Goal: Check status: Check status

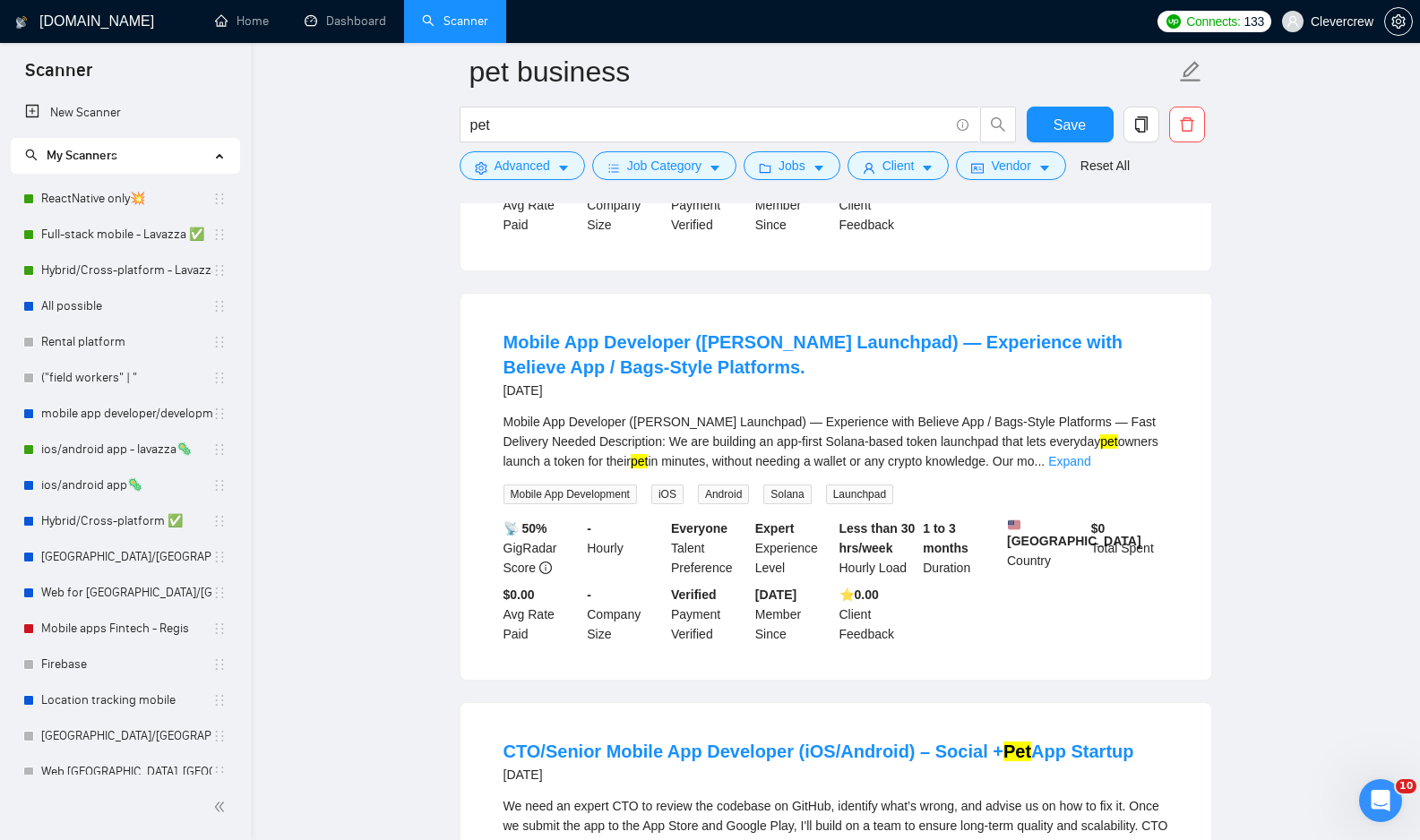
scroll to position [700, 0]
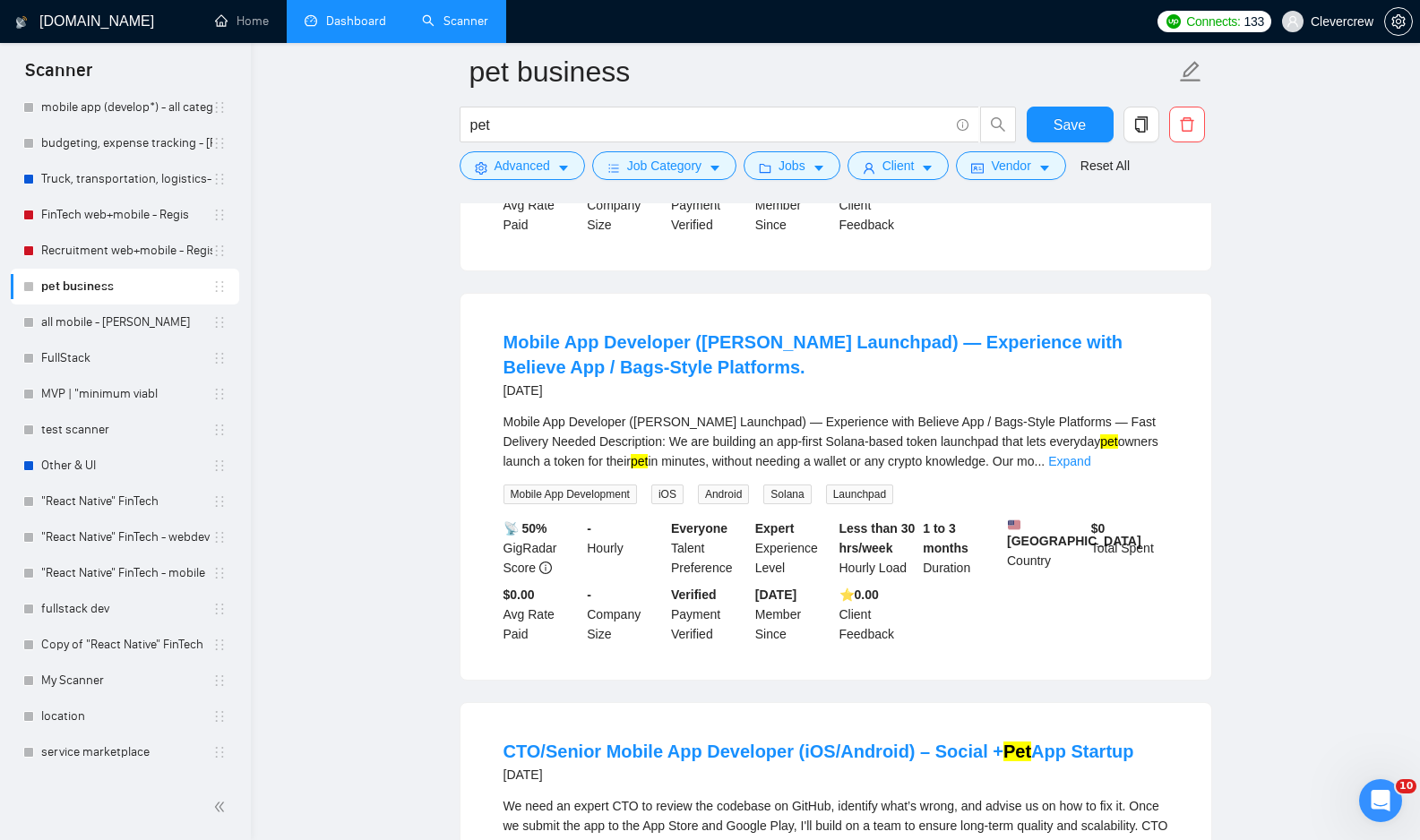
click at [354, 18] on link "Dashboard" at bounding box center [345, 21] width 81 height 15
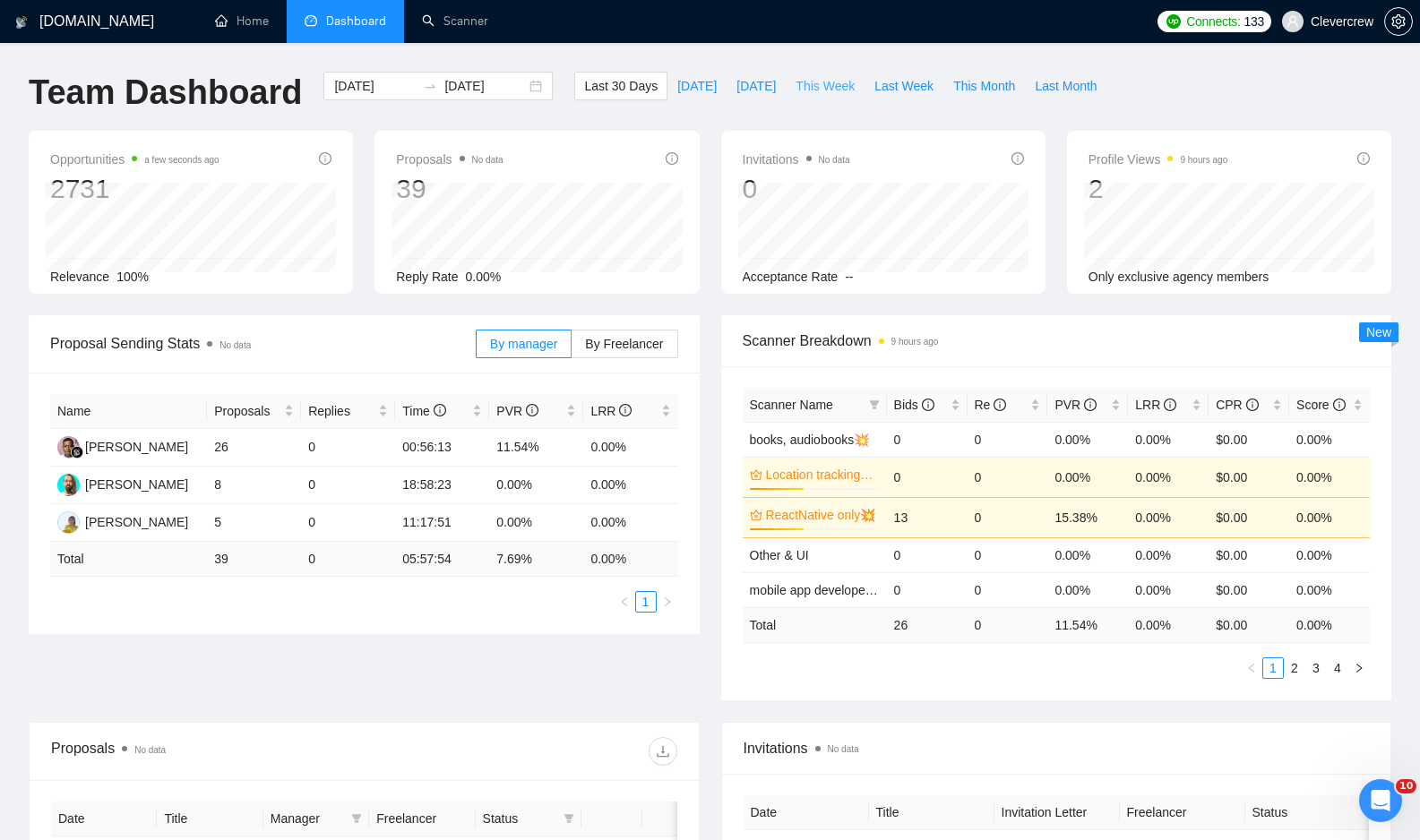
click at [846, 88] on span "This Week" at bounding box center [825, 86] width 59 height 20
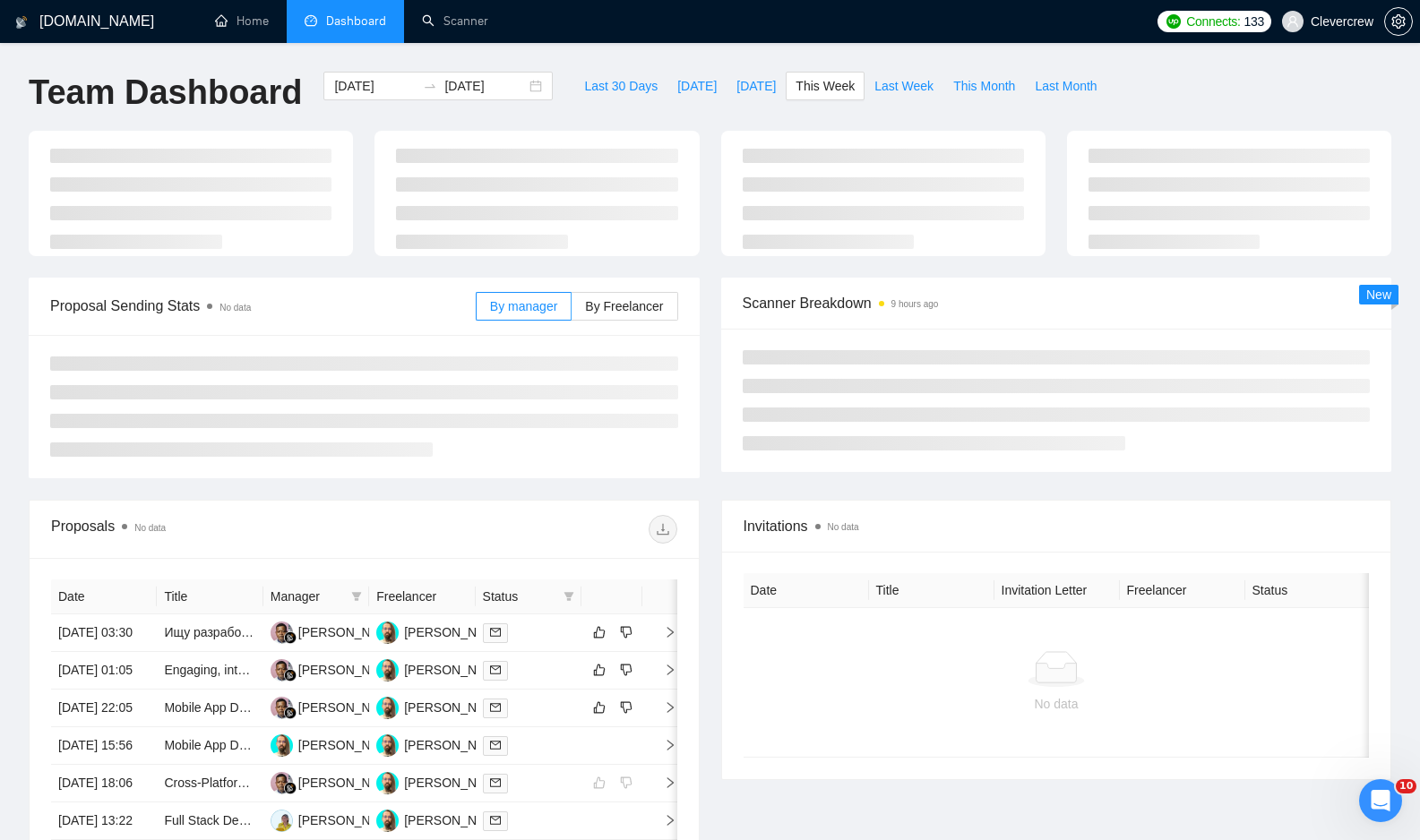
type input "[DATE]"
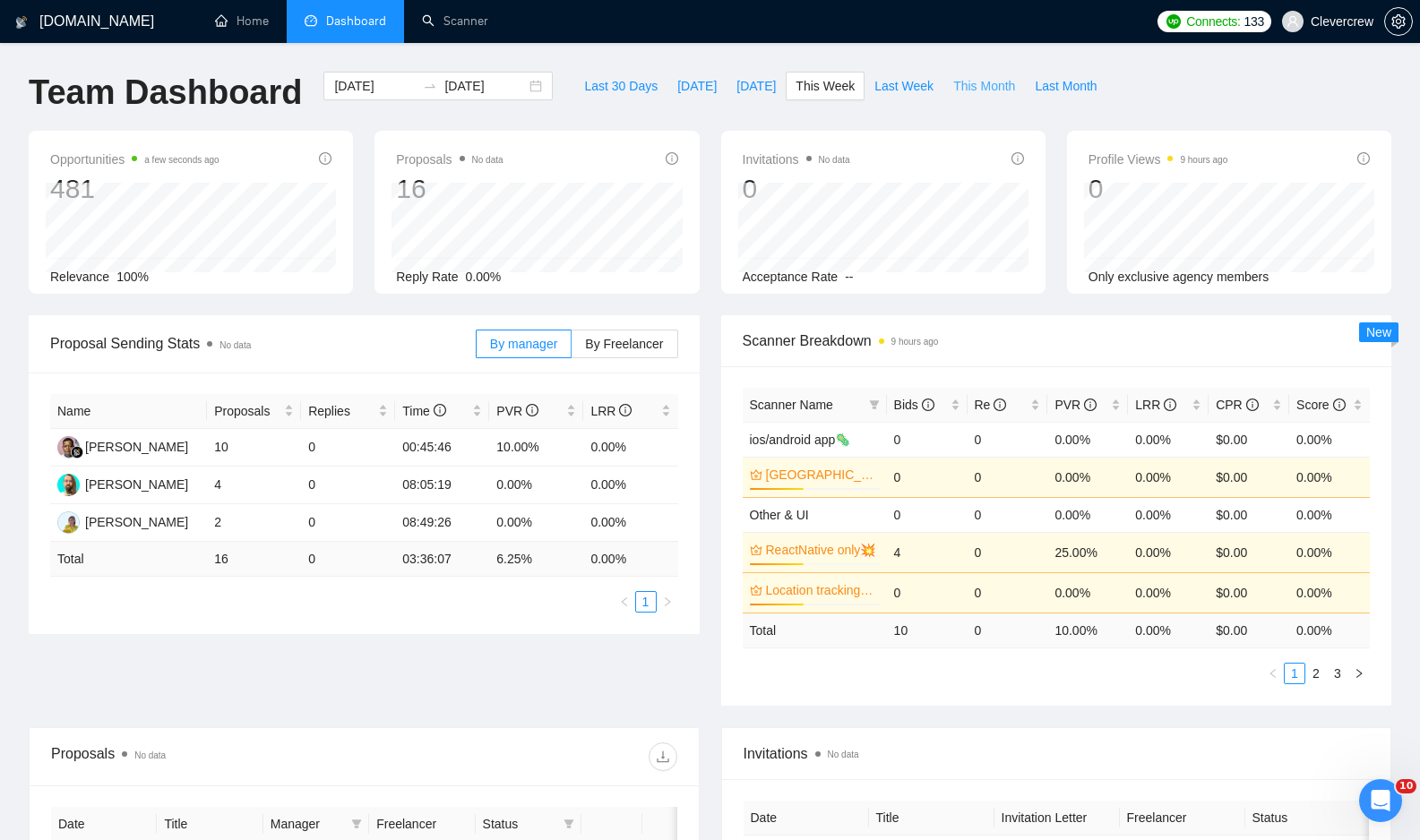
click at [994, 88] on span "This Month" at bounding box center [984, 86] width 61 height 20
type input "[DATE]"
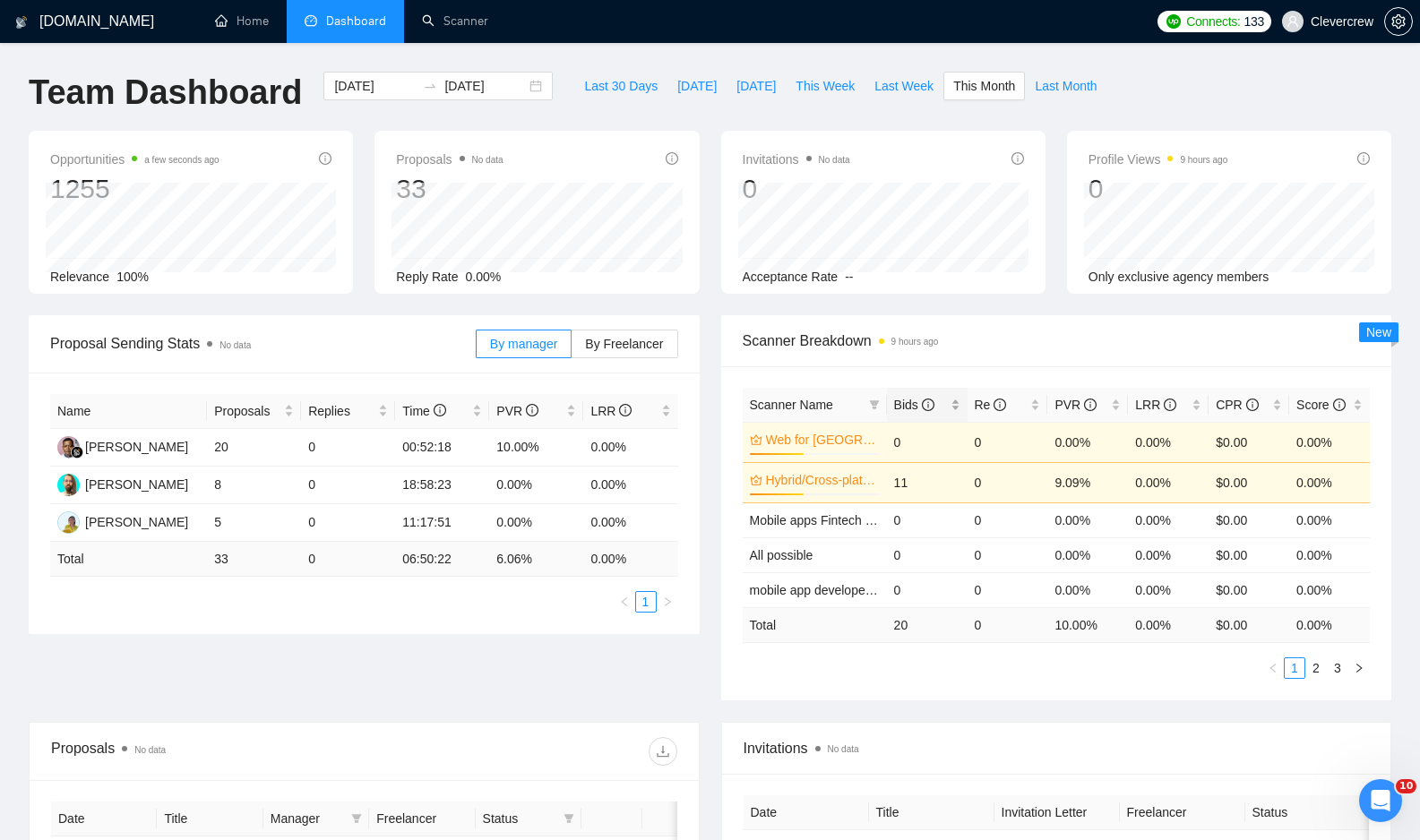
click at [900, 409] on span "Bids" at bounding box center [913, 405] width 41 height 14
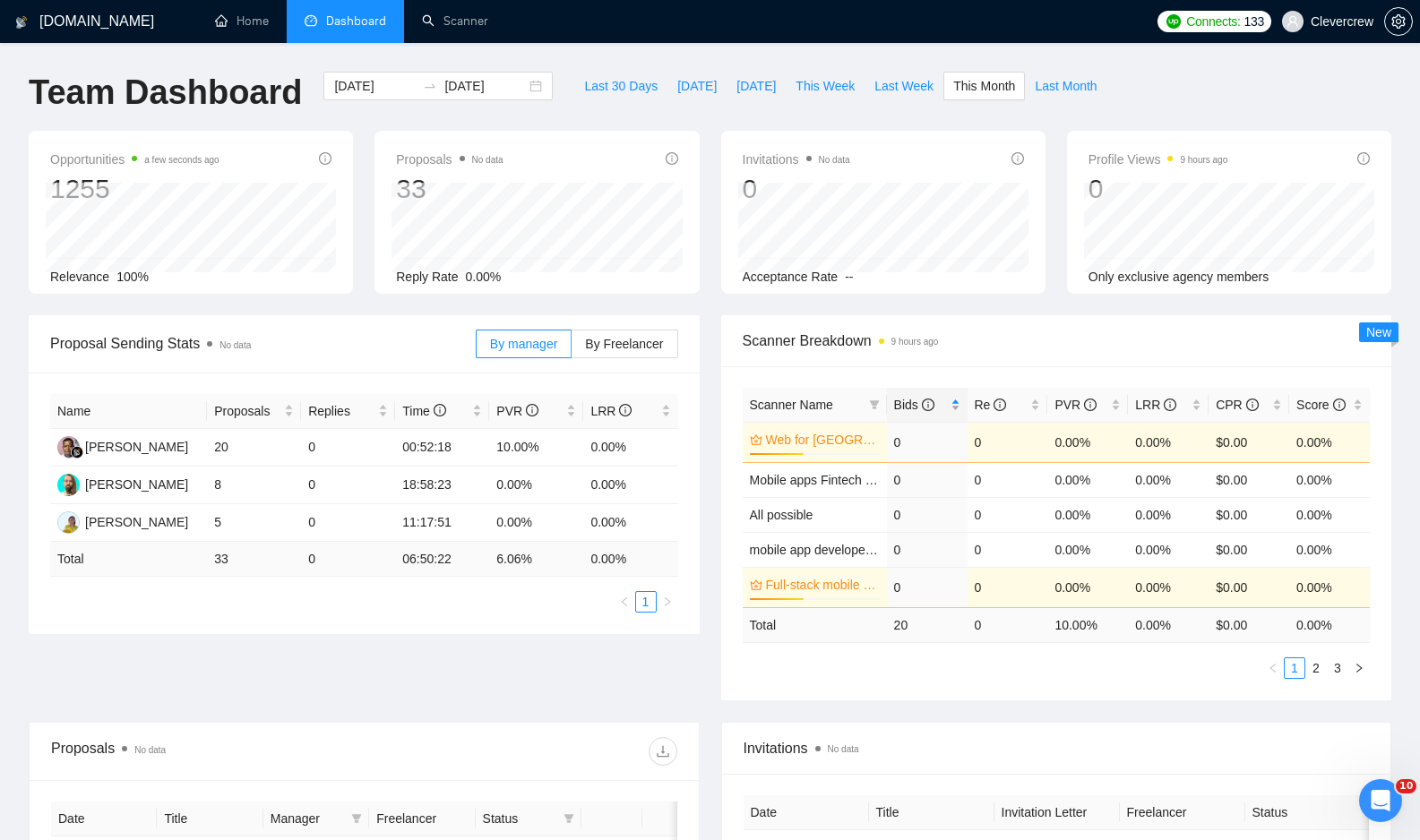
click at [900, 409] on span "Bids" at bounding box center [913, 405] width 41 height 14
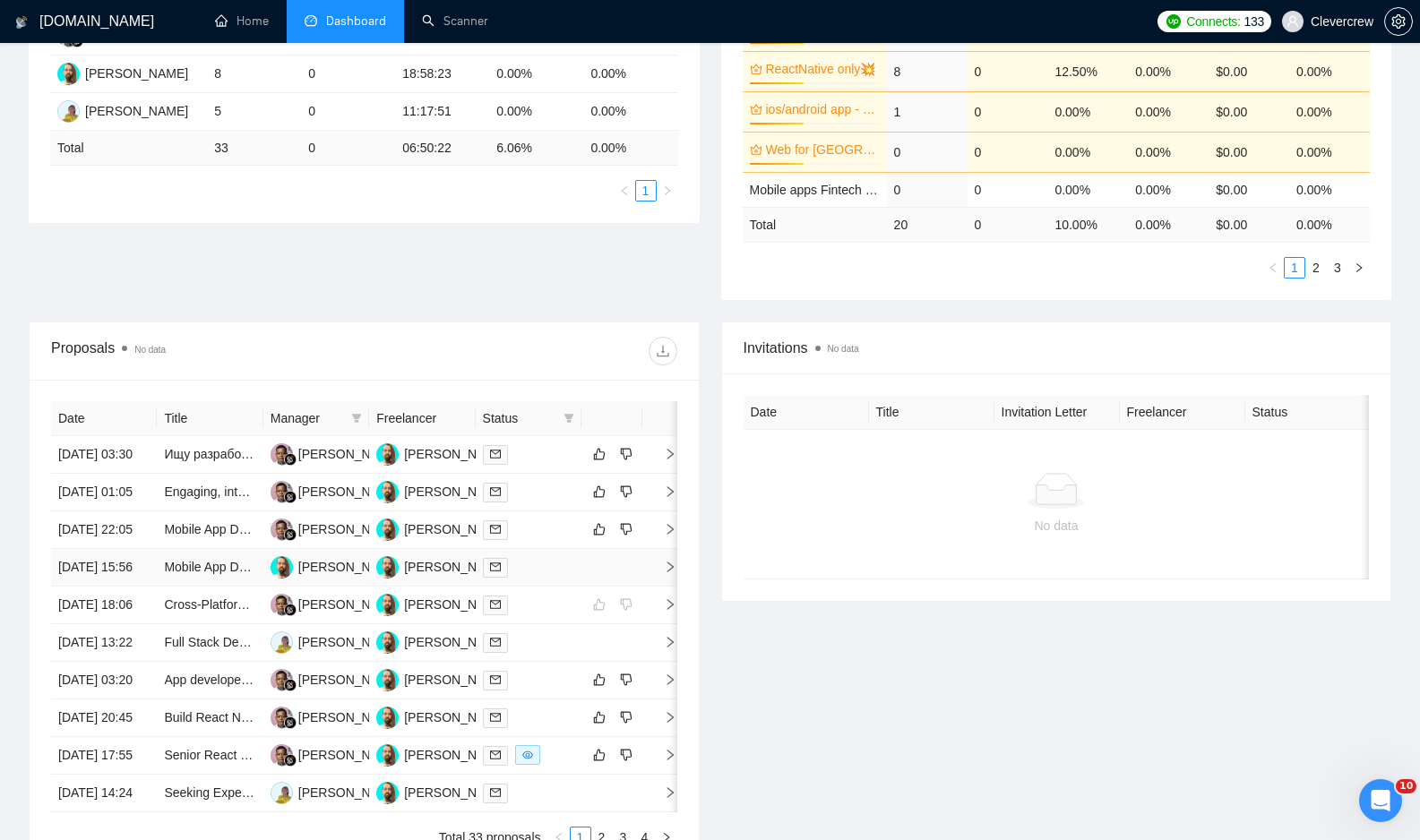
scroll to position [413, 0]
click at [209, 459] on link "Ищу разработчика для кастомизации приложения Mattermost" at bounding box center [343, 452] width 359 height 14
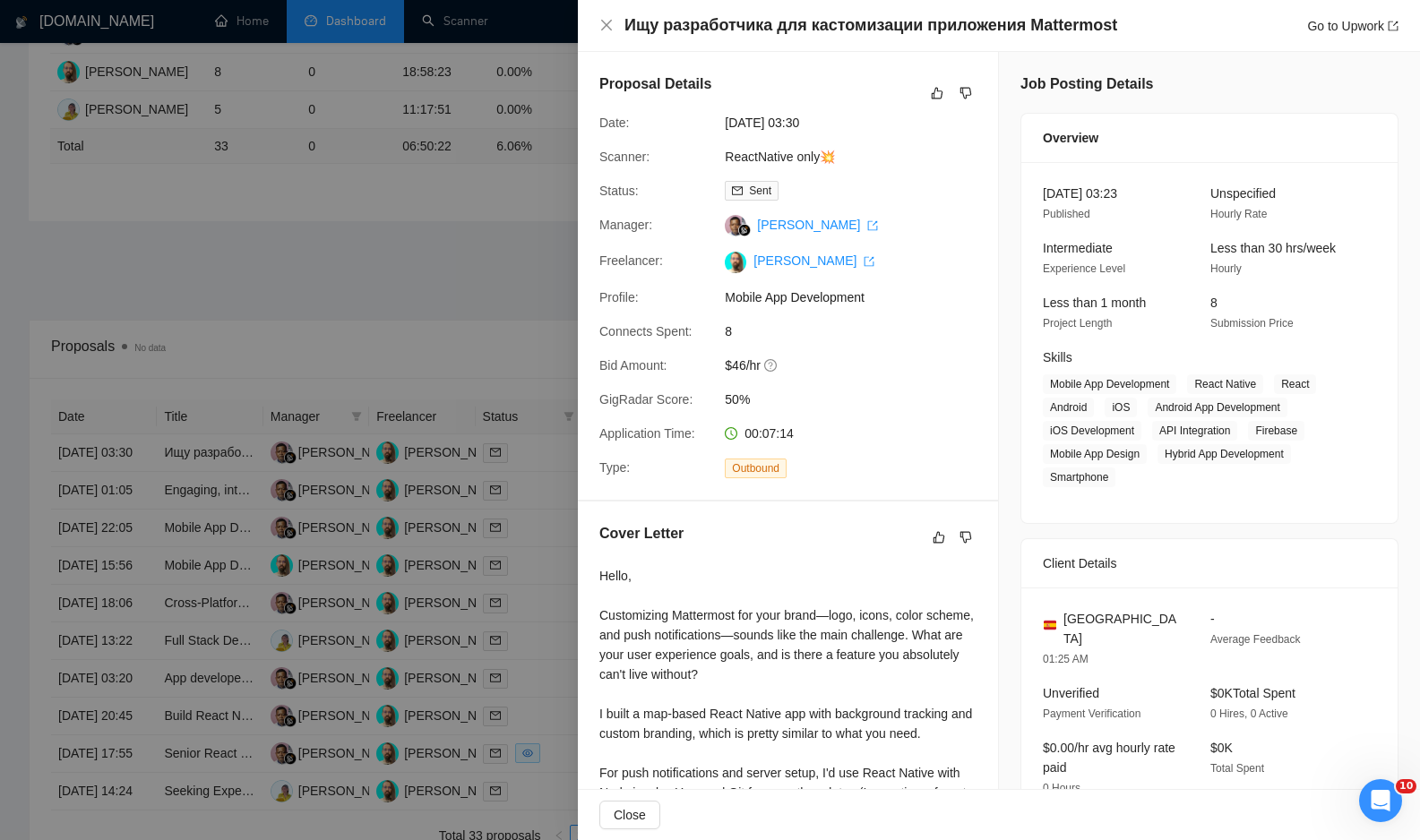
click at [461, 327] on div at bounding box center [710, 420] width 1420 height 840
